Goal: Transaction & Acquisition: Purchase product/service

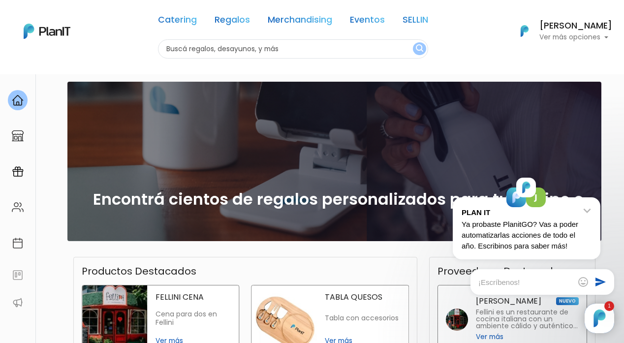
click at [590, 211] on icon "keyboard_arrow_down" at bounding box center [587, 210] width 15 height 15
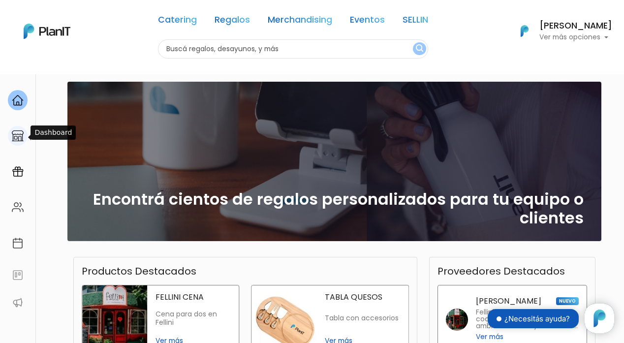
click at [19, 141] on img at bounding box center [18, 136] width 12 height 12
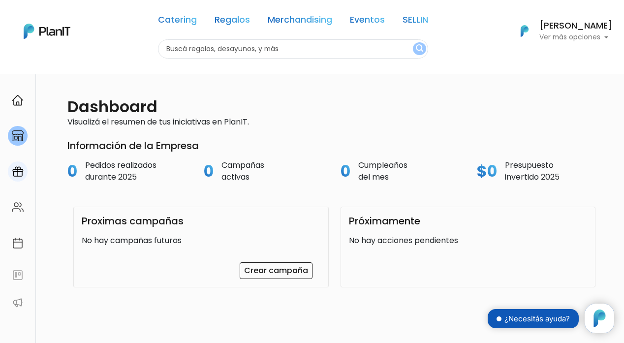
scroll to position [100, 0]
click at [21, 173] on img at bounding box center [18, 172] width 12 height 12
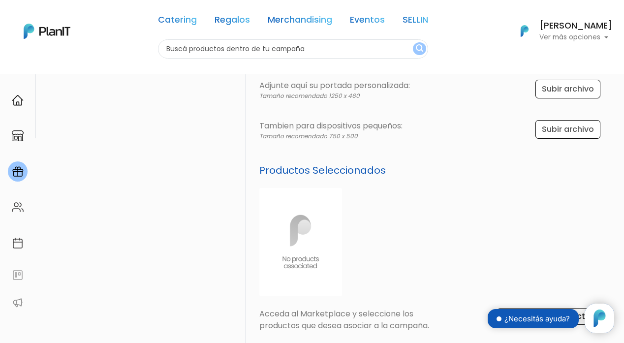
scroll to position [280, 0]
click at [14, 108] on div at bounding box center [18, 100] width 20 height 20
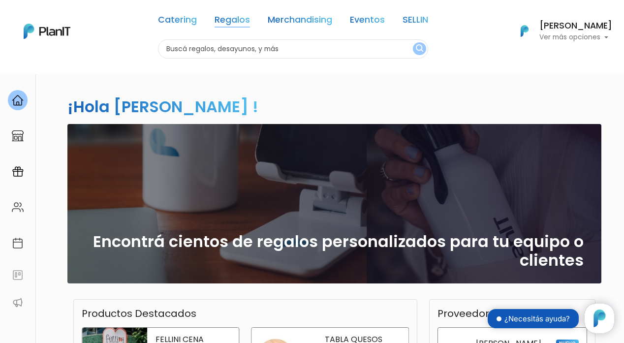
scroll to position [100, 0]
click at [224, 24] on link "Regalos" at bounding box center [232, 22] width 35 height 12
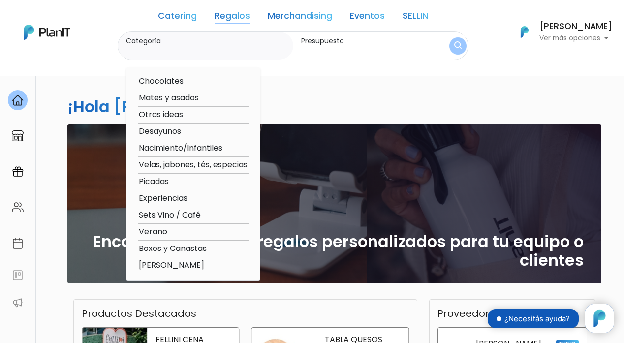
click at [217, 18] on link "Regalos" at bounding box center [232, 18] width 35 height 12
click at [300, 17] on link "Merchandising" at bounding box center [300, 18] width 65 height 12
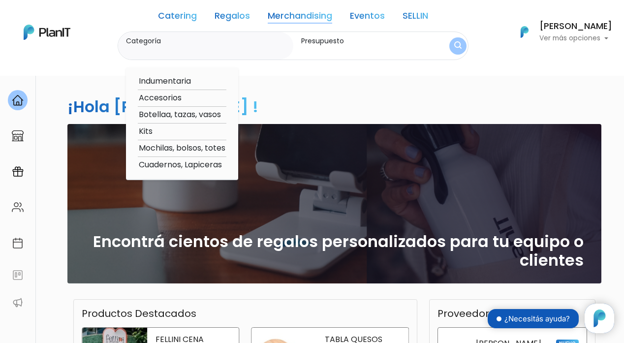
click at [415, 154] on div "Encontrá cientos de regalos personalizados para tu equipo o clientes" at bounding box center [334, 204] width 523 height 160
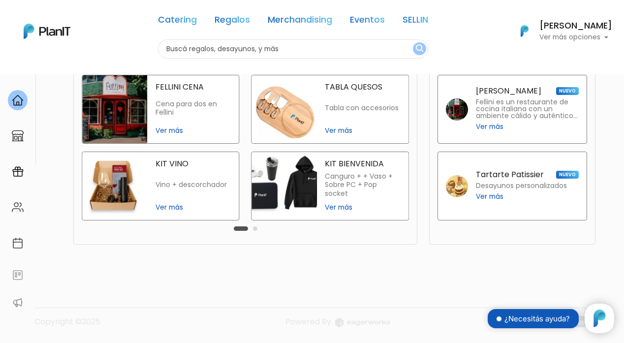
scroll to position [371, 0]
click at [253, 229] on button "Carousel Page 2" at bounding box center [255, 229] width 4 height 4
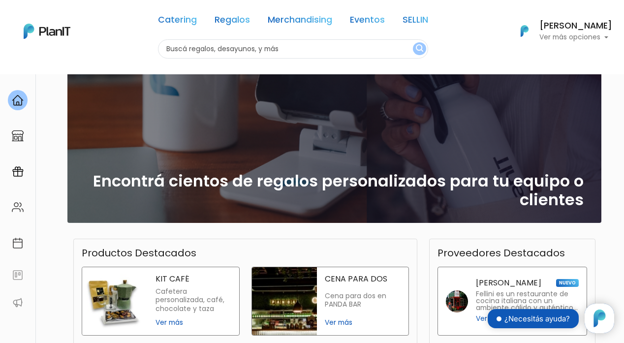
scroll to position [59, 0]
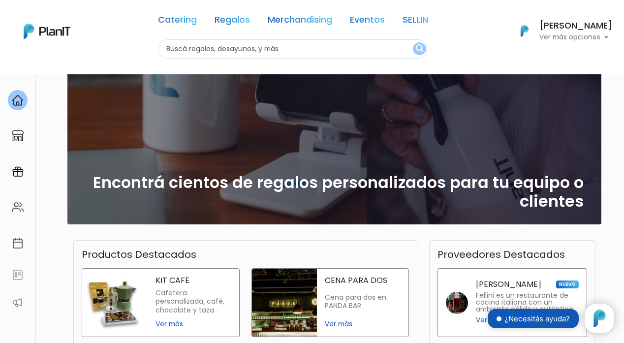
click at [281, 22] on link "Merchandising" at bounding box center [300, 22] width 65 height 12
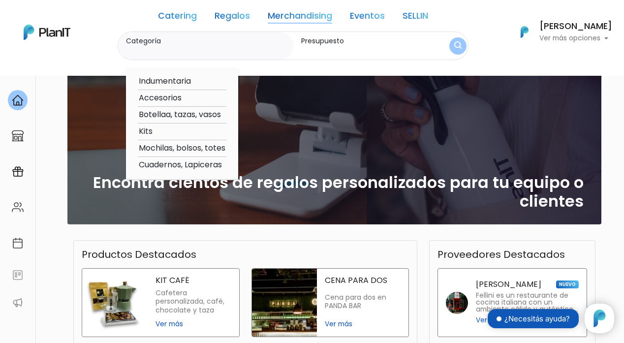
click at [184, 63] on nav "Catering Regalos Merchandising Eventos SELLIN Catering Regalos Merchandising Ev…" at bounding box center [312, 38] width 624 height 76
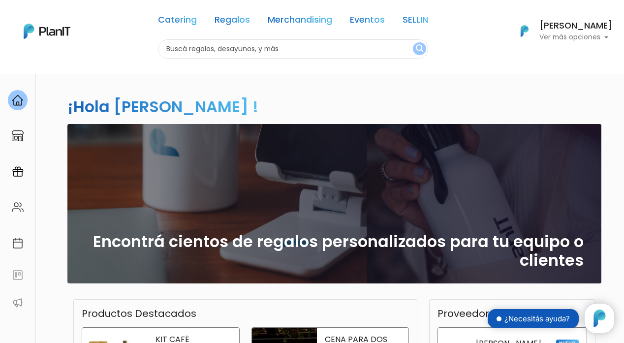
scroll to position [0, 0]
click at [374, 18] on link "Eventos" at bounding box center [367, 22] width 35 height 12
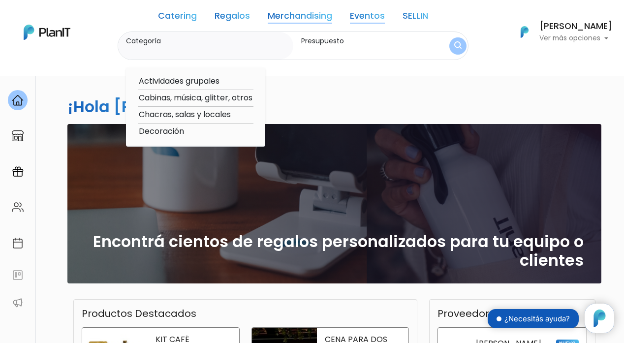
click at [374, 18] on link "Eventos" at bounding box center [367, 18] width 35 height 12
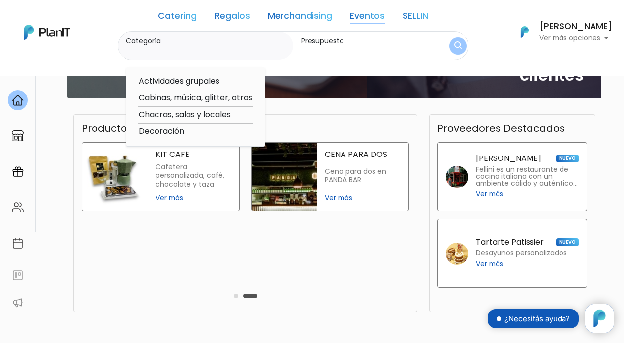
scroll to position [360, 0]
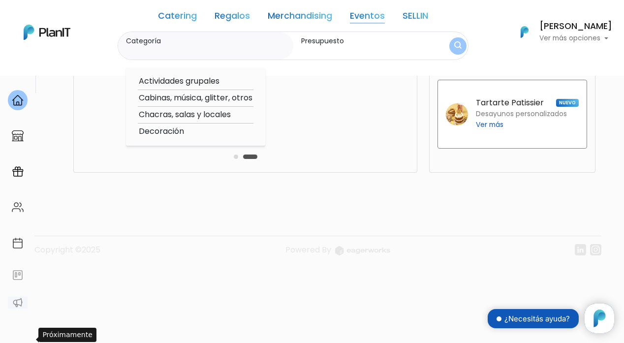
click at [15, 299] on img at bounding box center [18, 303] width 12 height 12
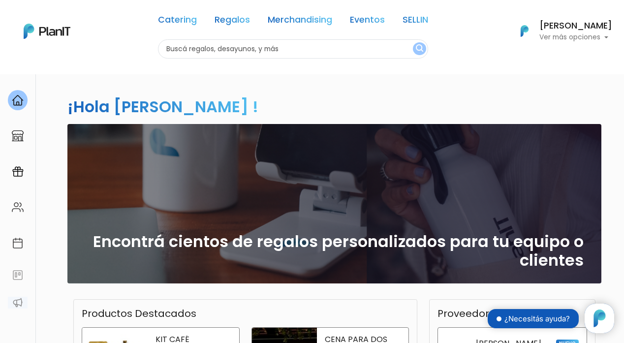
scroll to position [0, 0]
click at [21, 301] on img at bounding box center [18, 303] width 12 height 12
click at [18, 131] on img at bounding box center [18, 136] width 12 height 12
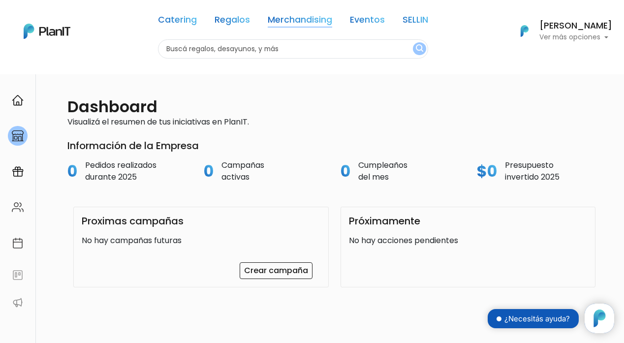
click at [281, 23] on link "Merchandising" at bounding box center [300, 22] width 65 height 12
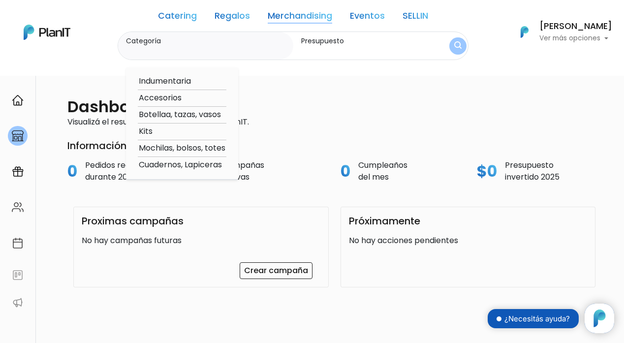
click at [257, 49] on input "Categoría" at bounding box center [208, 51] width 164 height 10
click at [321, 50] on input "Presupuesto" at bounding box center [365, 51] width 129 height 10
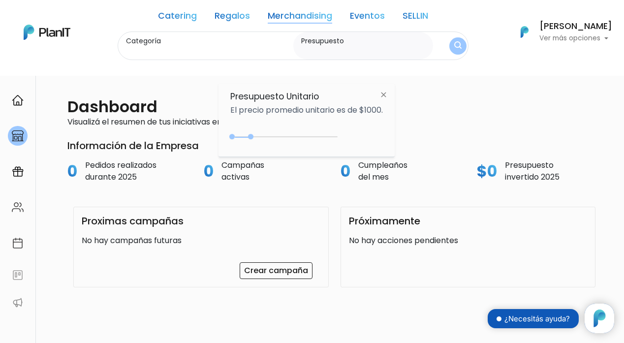
type input "$0 - $1800"
drag, startPoint x: 253, startPoint y: 135, endPoint x: 272, endPoint y: 138, distance: 18.9
click at [272, 138] on div "0 : 1800 0 1800" at bounding box center [285, 139] width 103 height 10
click at [455, 45] on img "submit" at bounding box center [458, 45] width 7 height 9
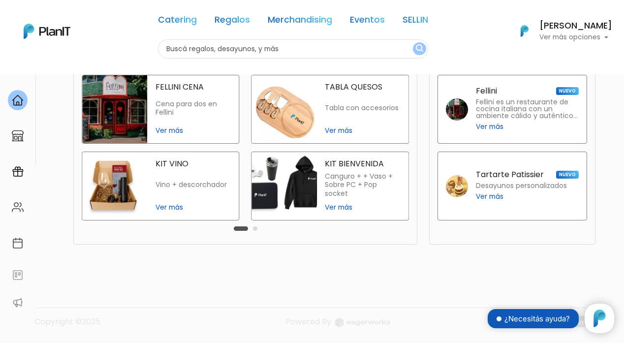
scroll to position [329, 0]
click at [253, 231] on button "Carousel Page 2" at bounding box center [255, 229] width 4 height 4
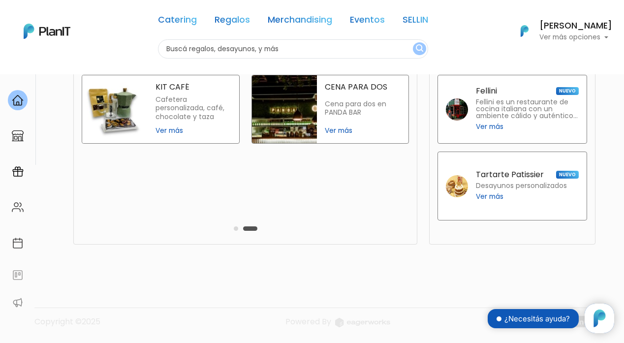
click at [234, 231] on button "Carousel Page 1" at bounding box center [236, 229] width 4 height 4
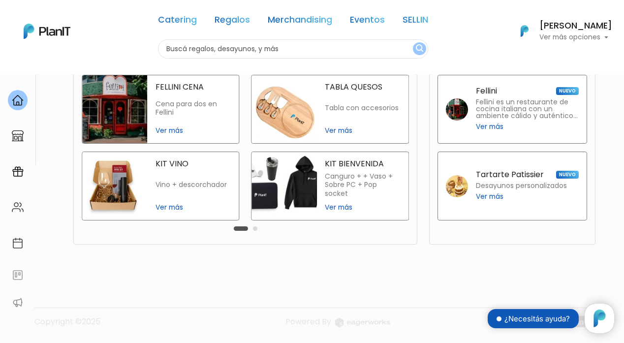
click at [325, 136] on span "Ver más" at bounding box center [363, 131] width 76 height 10
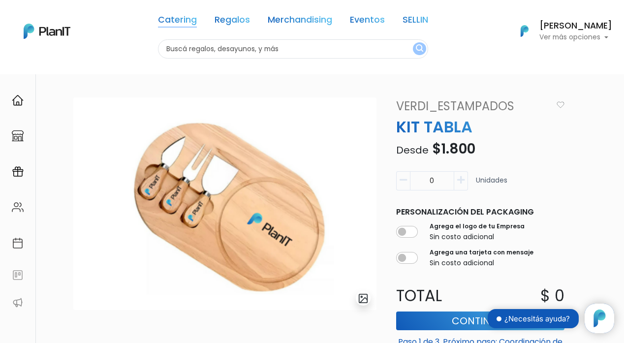
click at [173, 24] on link "Catering" at bounding box center [177, 22] width 39 height 12
